Goal: Find contact information: Find contact information

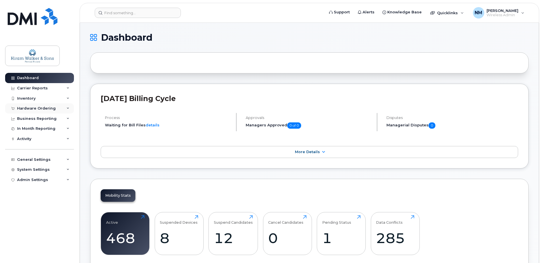
click at [65, 108] on div "Hardware Ordering" at bounding box center [39, 108] width 69 height 10
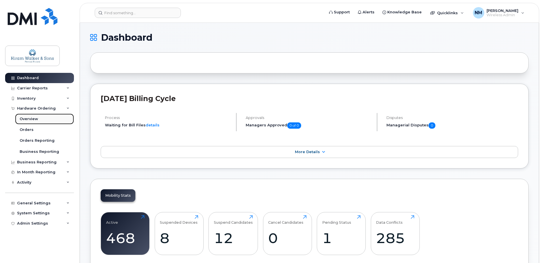
click at [50, 121] on link "Overview" at bounding box center [44, 118] width 59 height 11
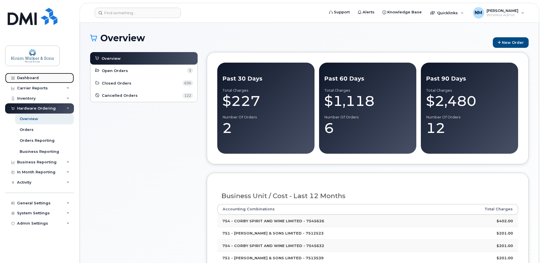
click at [46, 78] on link "Dashboard" at bounding box center [39, 78] width 69 height 10
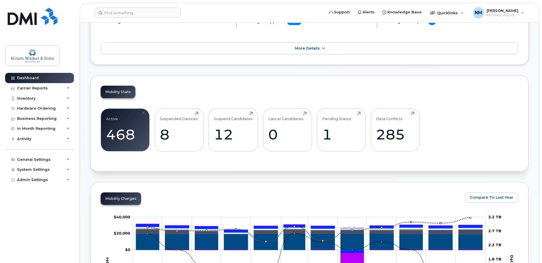
scroll to position [28, 0]
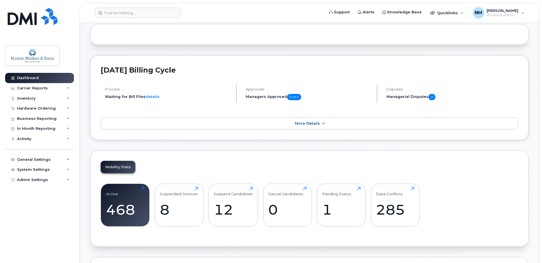
click at [142, 6] on header "Support Alerts Knowledge Base Quicklinks Suspend / Cancel Device Change SIM Car…" at bounding box center [310, 13] width 460 height 20
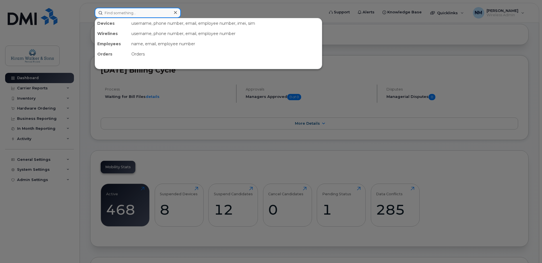
click at [134, 13] on input at bounding box center [138, 13] width 86 height 10
click at [223, 5] on div at bounding box center [271, 131] width 542 height 263
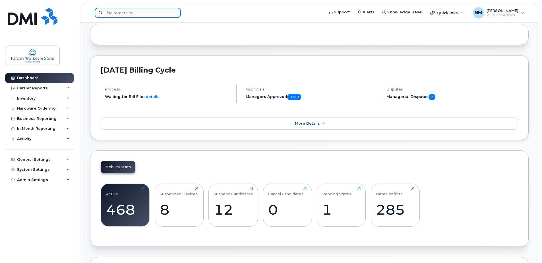
click at [164, 16] on input at bounding box center [138, 13] width 86 height 10
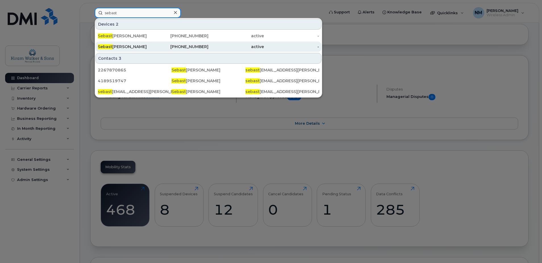
type input "sebast"
click at [126, 45] on div "Sebast ien Giroux" at bounding box center [125, 47] width 55 height 6
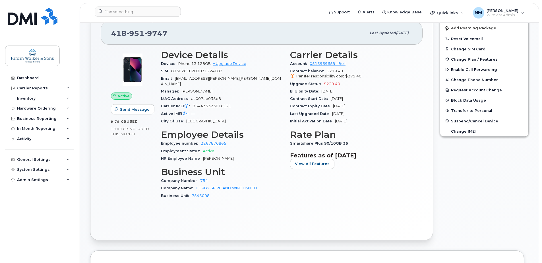
scroll to position [142, 0]
